Goal: Information Seeking & Learning: Learn about a topic

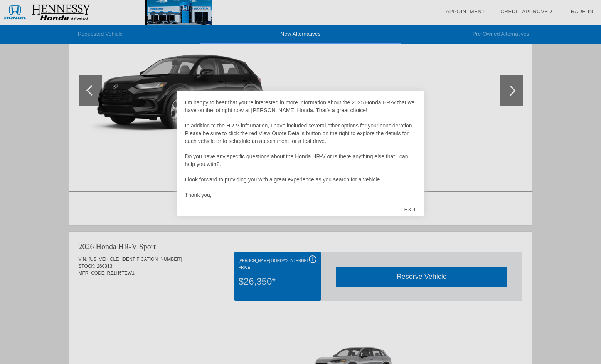
scroll to position [134, 0]
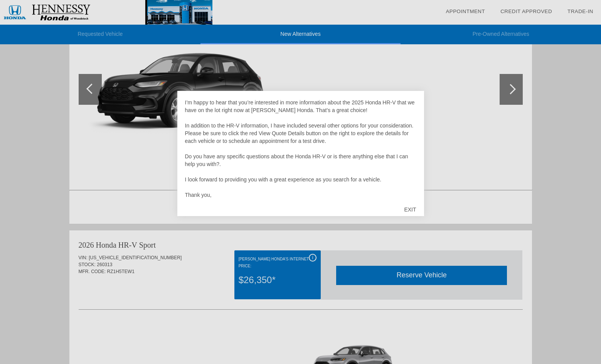
click at [414, 208] on div "EXIT" at bounding box center [409, 209] width 27 height 23
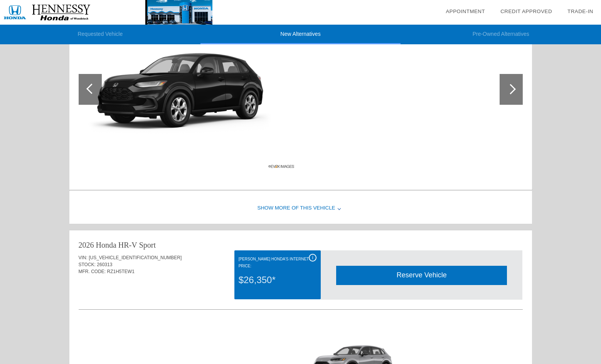
click at [311, 208] on div "Show More of this Vehicle" at bounding box center [300, 208] width 462 height 31
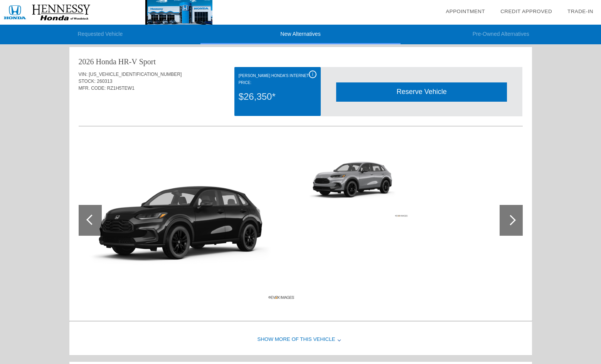
scroll to position [360, 0]
click at [309, 336] on div "Show More of this Vehicle" at bounding box center [300, 339] width 462 height 31
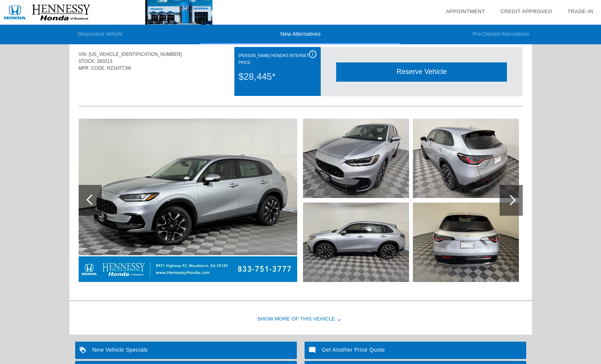
scroll to position [738, 0]
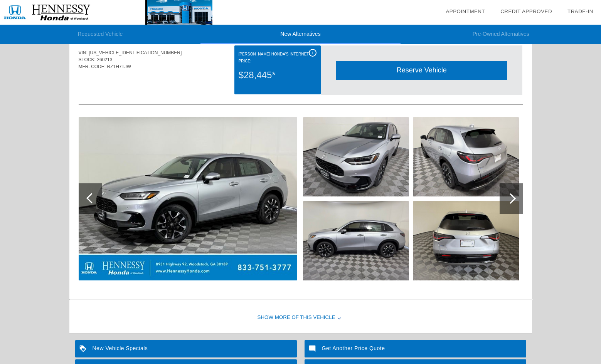
click at [513, 201] on div at bounding box center [510, 198] width 10 height 10
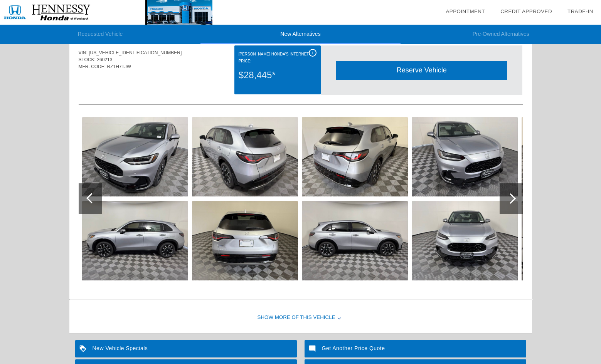
click at [511, 200] on div at bounding box center [510, 198] width 10 height 10
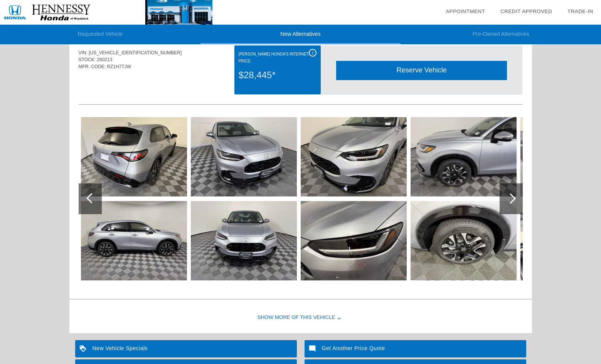
click at [291, 319] on div "Show More of this Vehicle" at bounding box center [300, 318] width 462 height 31
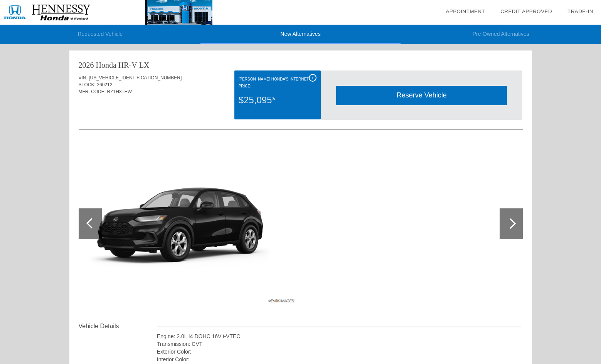
scroll to position [0, 0]
click at [224, 228] on img at bounding box center [188, 223] width 218 height 163
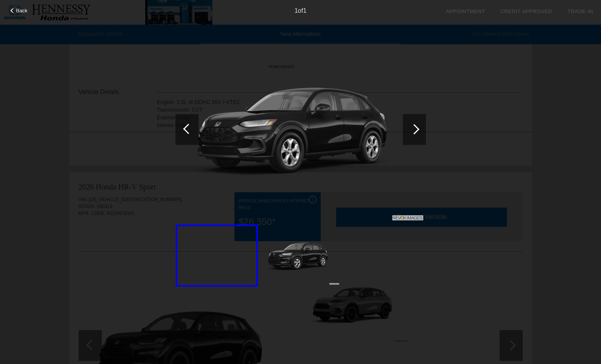
scroll to position [225, 0]
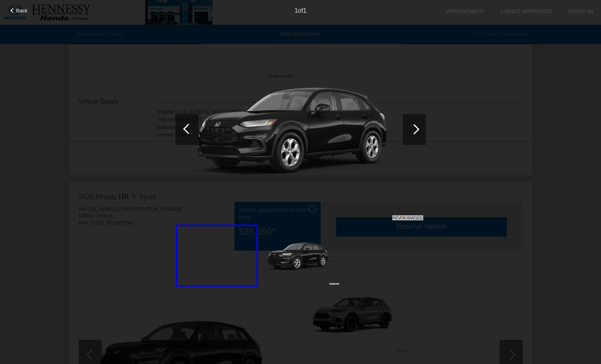
click at [413, 131] on div at bounding box center [414, 129] width 10 height 10
click at [416, 128] on div at bounding box center [414, 129] width 10 height 10
click at [415, 128] on div at bounding box center [414, 129] width 10 height 10
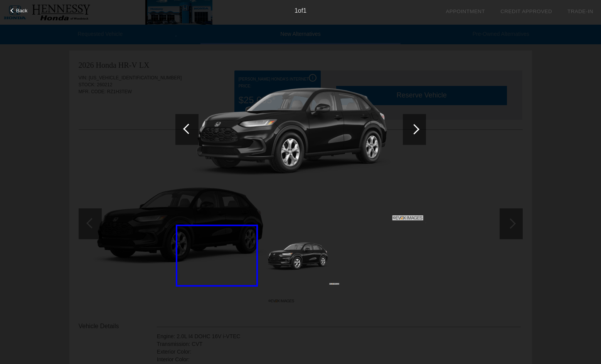
scroll to position [0, 0]
click at [22, 11] on span "Back" at bounding box center [22, 11] width 12 height 6
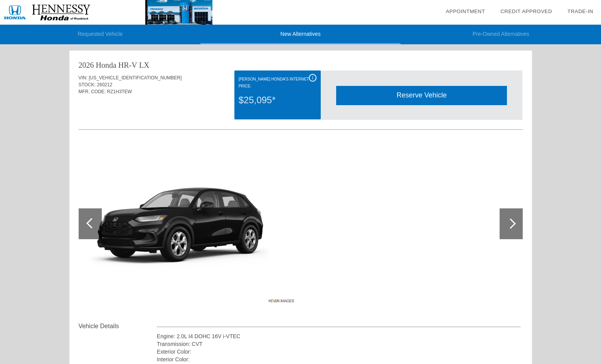
scroll to position [0, 0]
click at [199, 214] on img at bounding box center [188, 223] width 218 height 163
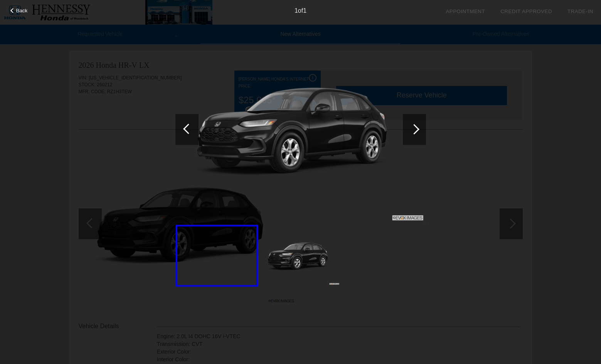
scroll to position [0, 0]
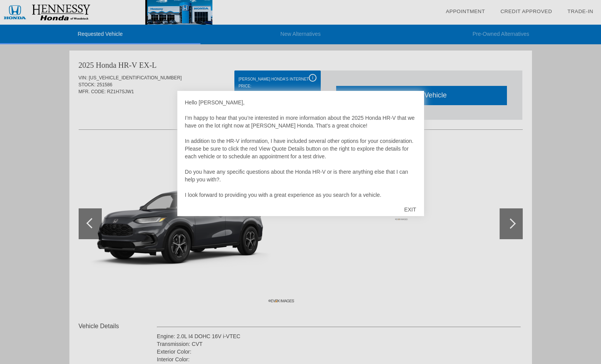
click at [415, 207] on div "EXIT" at bounding box center [409, 209] width 27 height 23
